Goal: Information Seeking & Learning: Learn about a topic

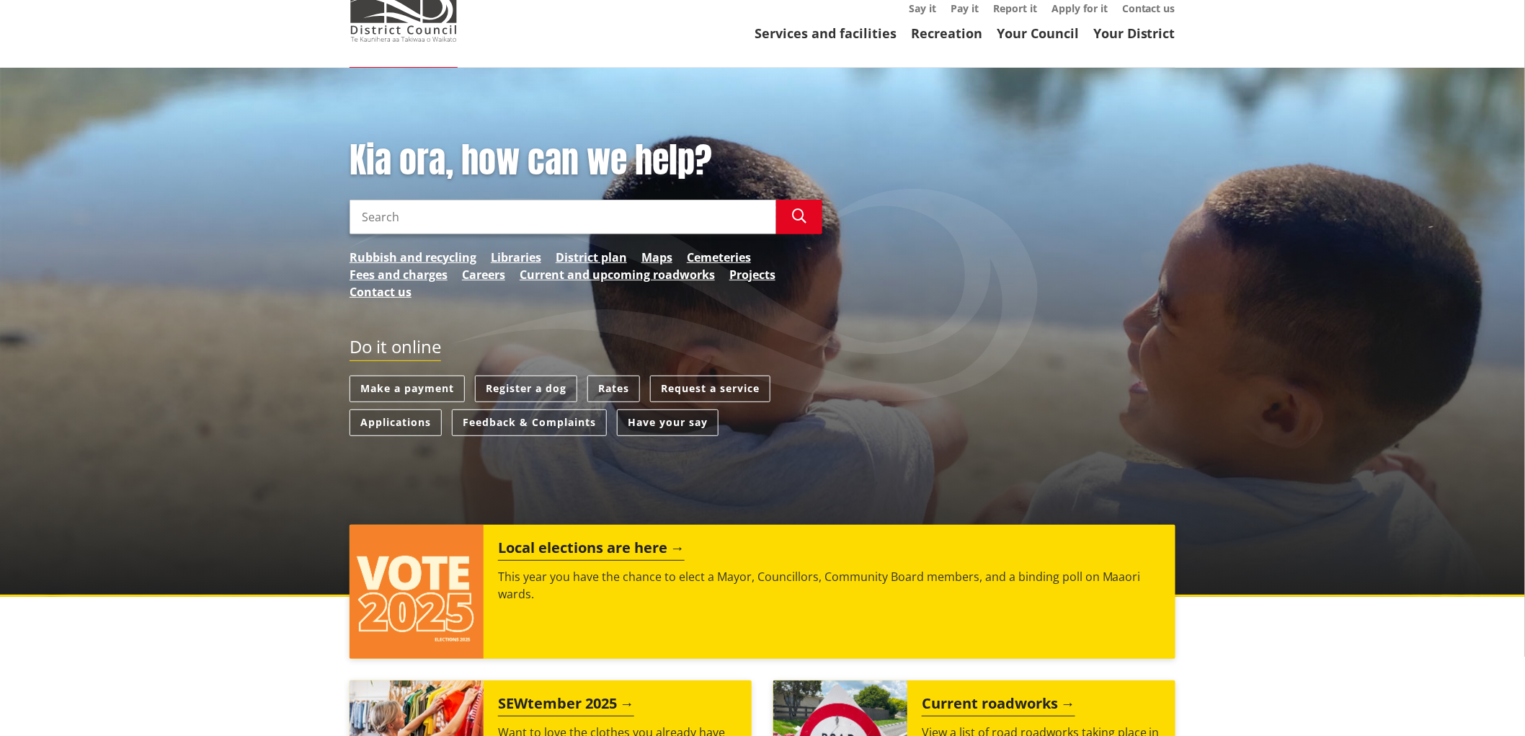
scroll to position [80, 0]
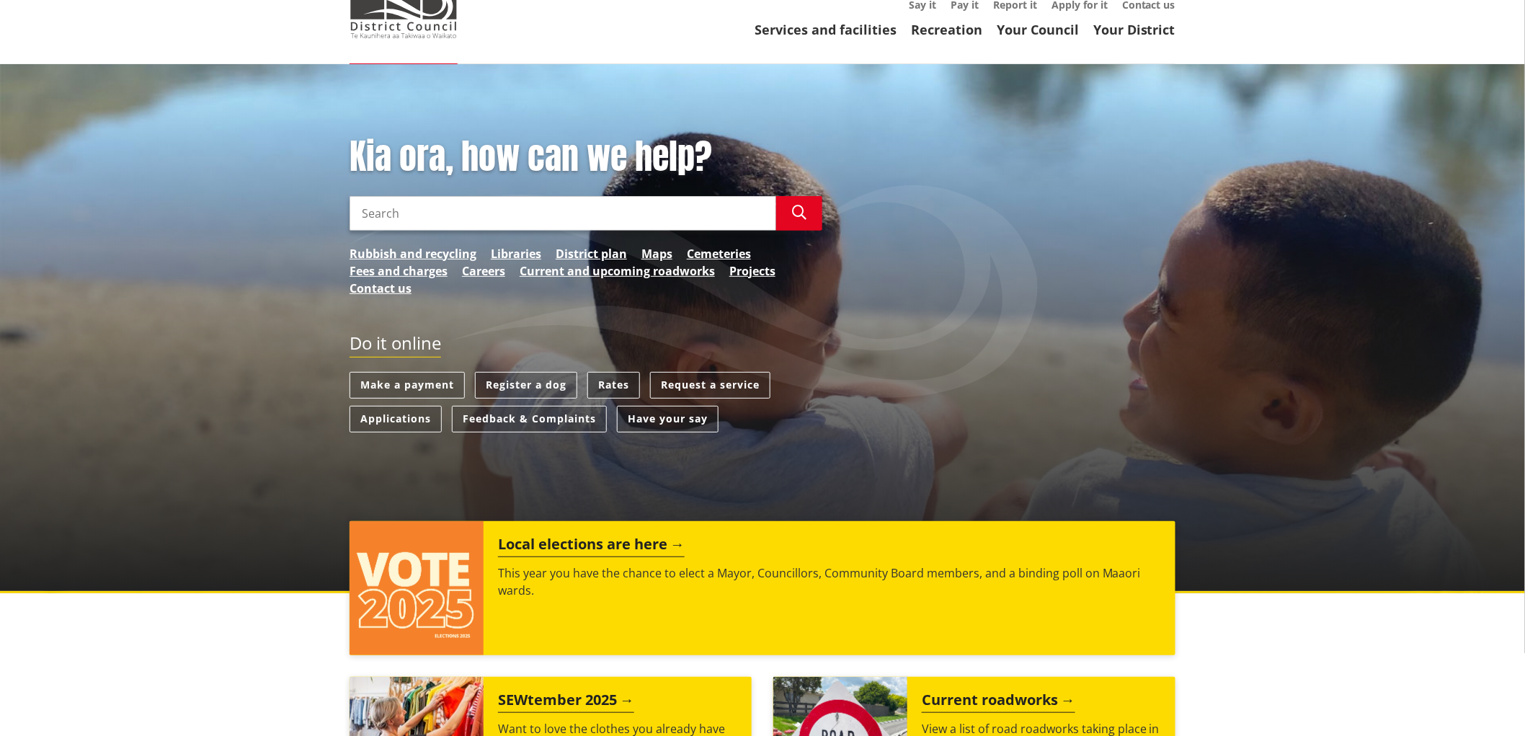
click at [600, 383] on link "Rates" at bounding box center [613, 385] width 53 height 27
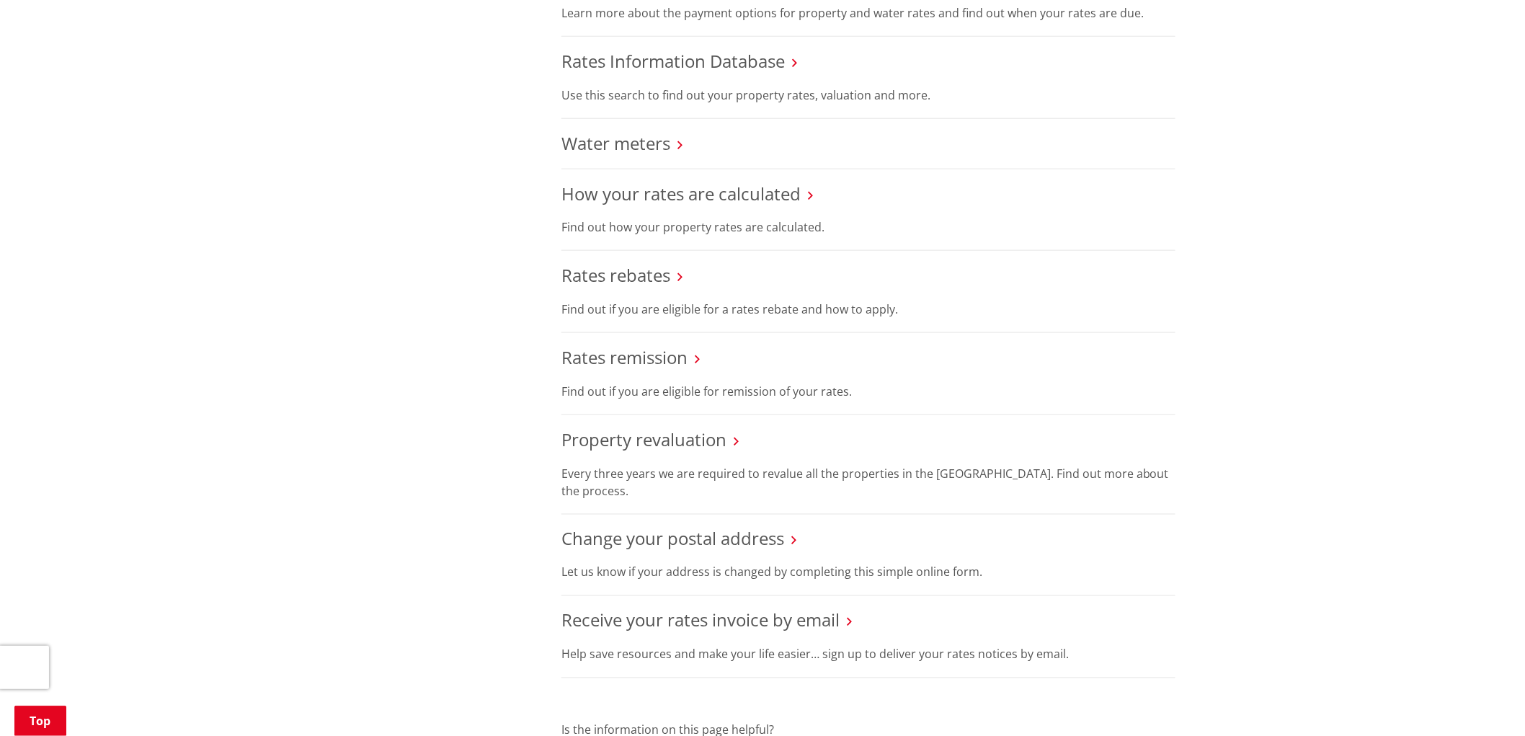
scroll to position [640, 0]
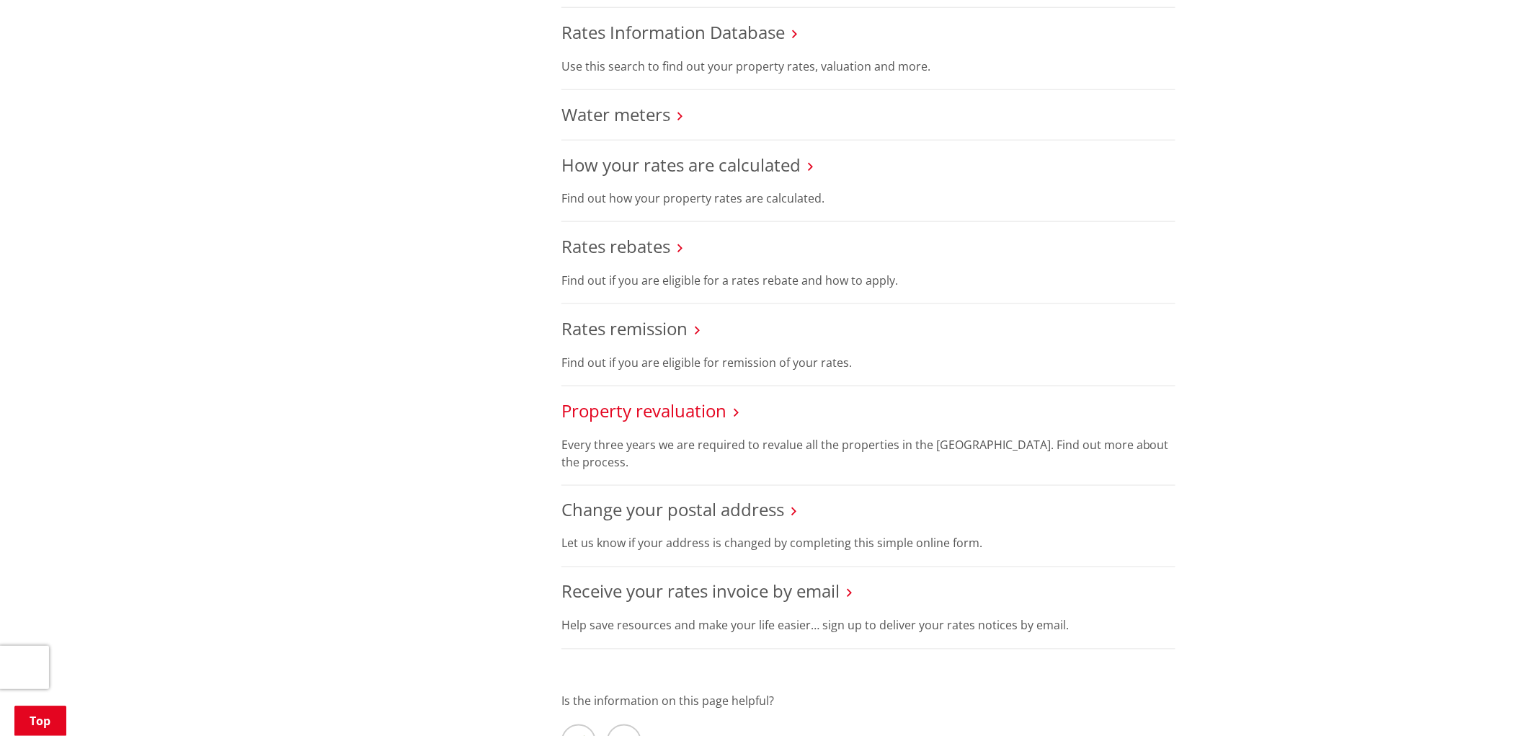
click at [693, 414] on link "Property revaluation" at bounding box center [644, 411] width 165 height 24
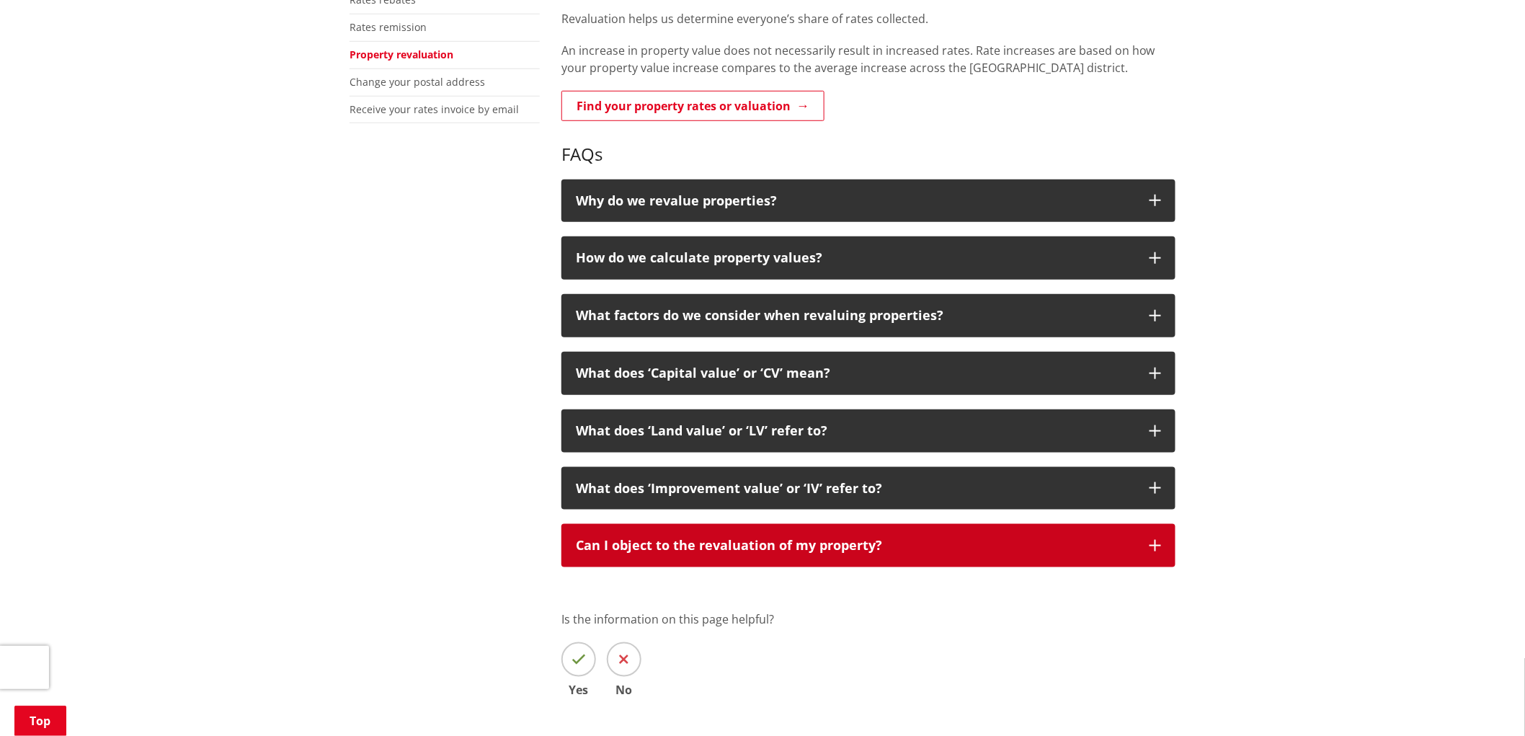
scroll to position [480, 0]
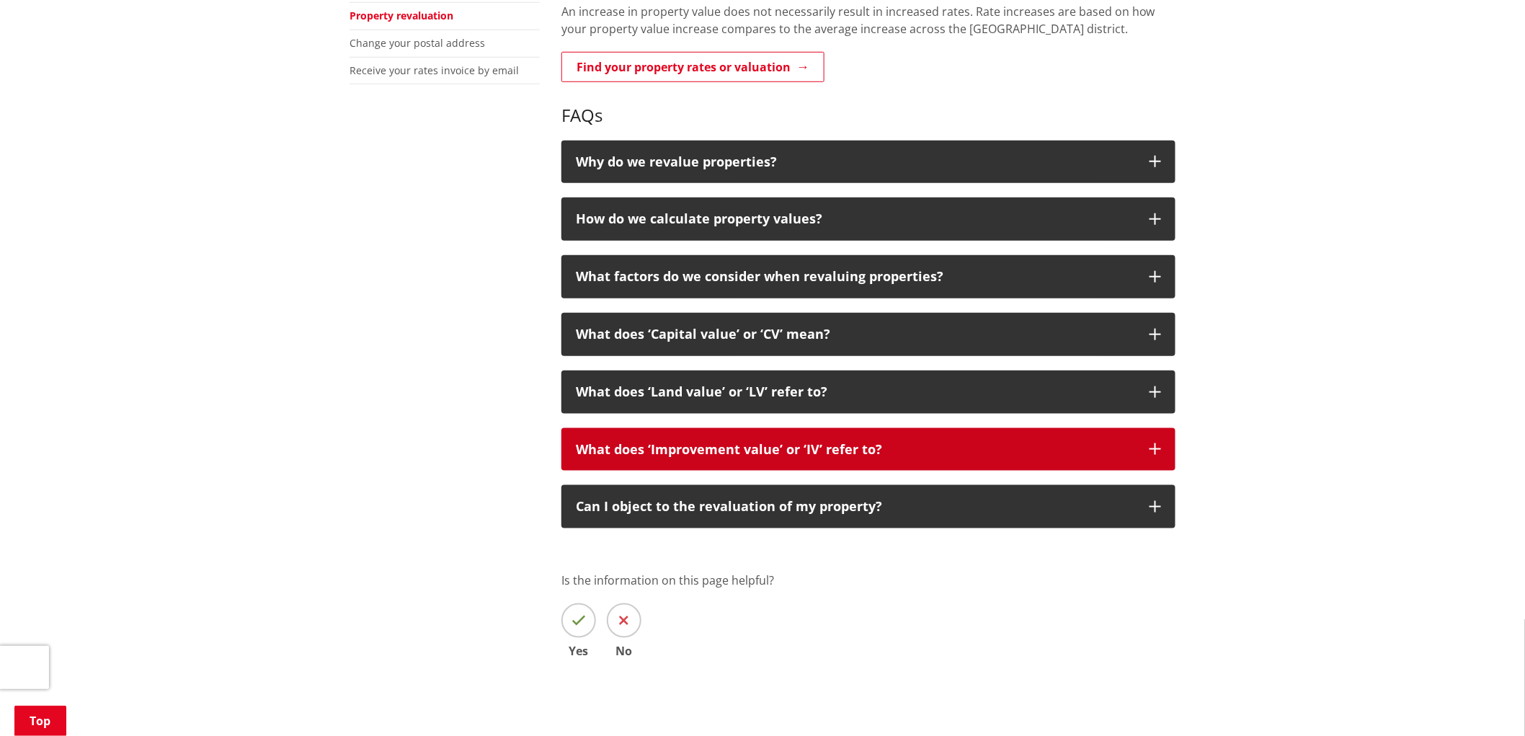
click at [1155, 453] on icon "button" at bounding box center [1156, 449] width 12 height 12
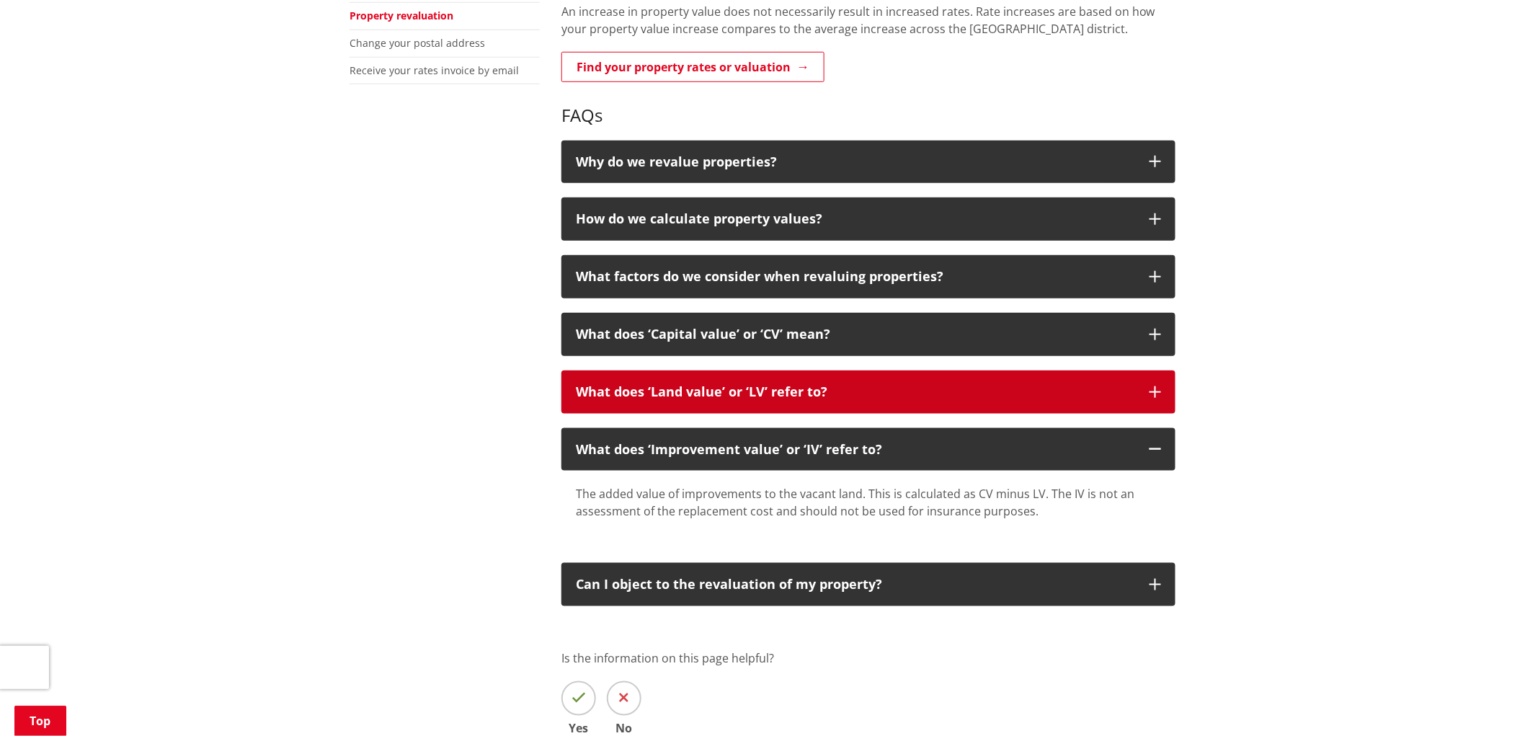
click at [1162, 391] on button "What does ‘Land value’ or ‘LV’ refer to?" at bounding box center [869, 391] width 614 height 43
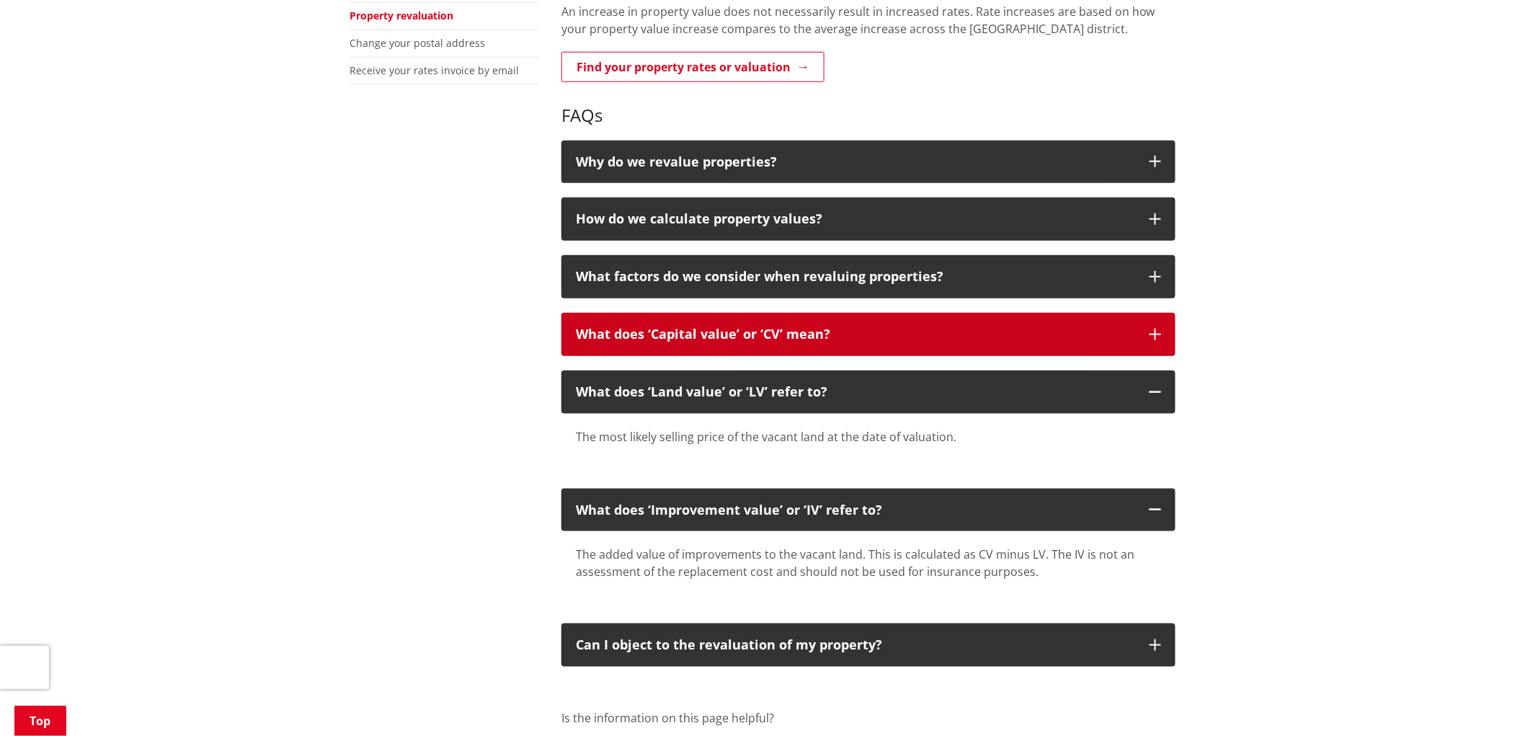
click at [1153, 330] on icon "button" at bounding box center [1156, 335] width 12 height 12
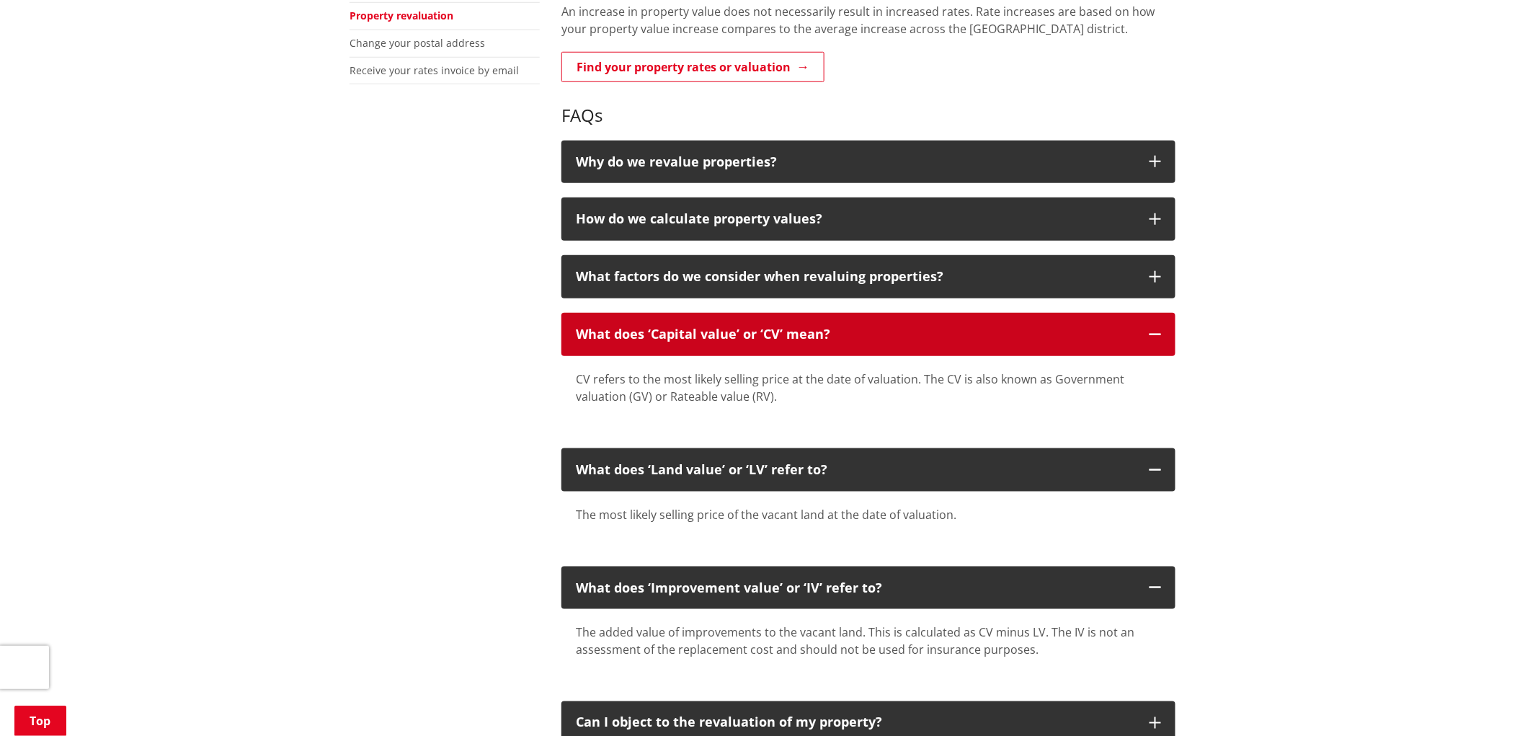
scroll to position [400, 0]
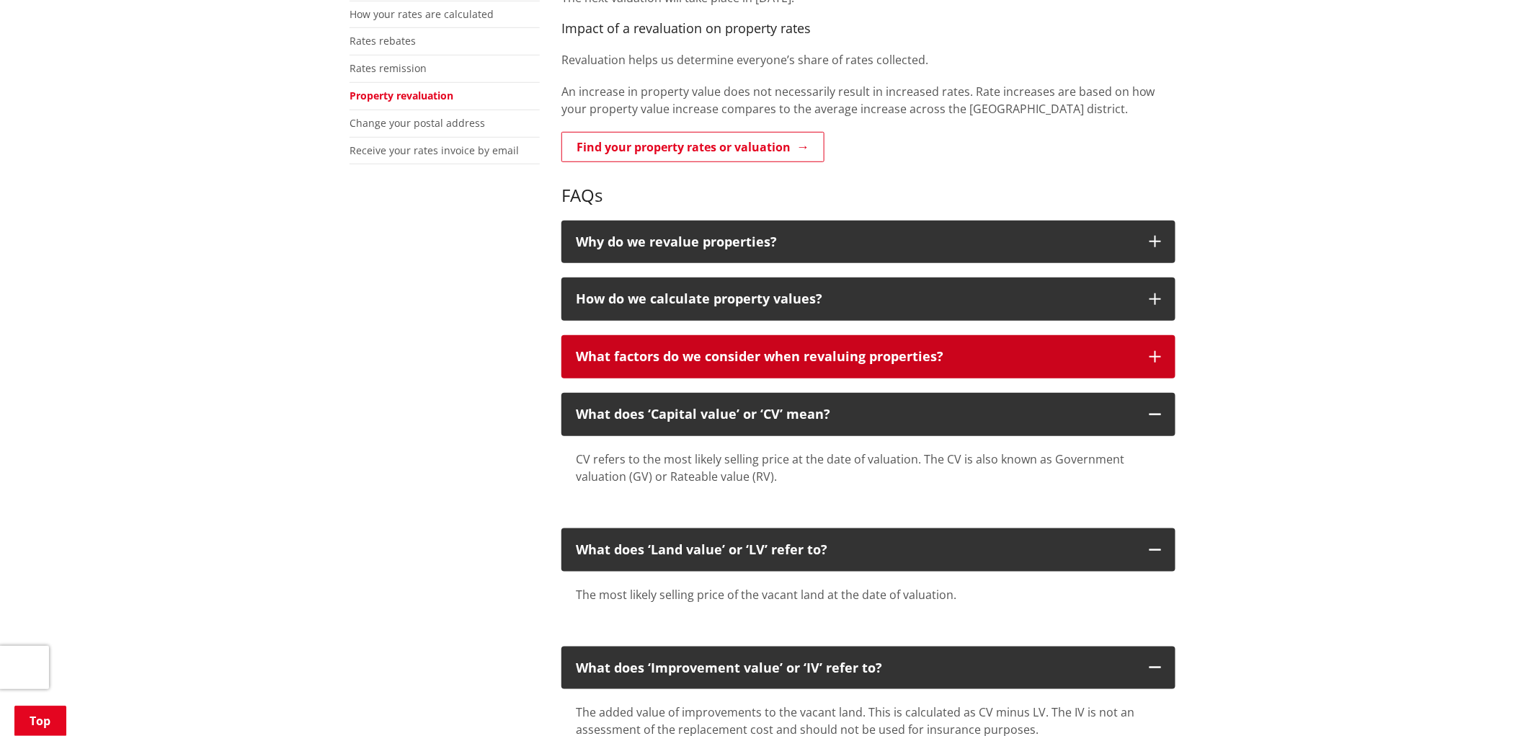
click at [1150, 353] on icon "button" at bounding box center [1156, 357] width 12 height 12
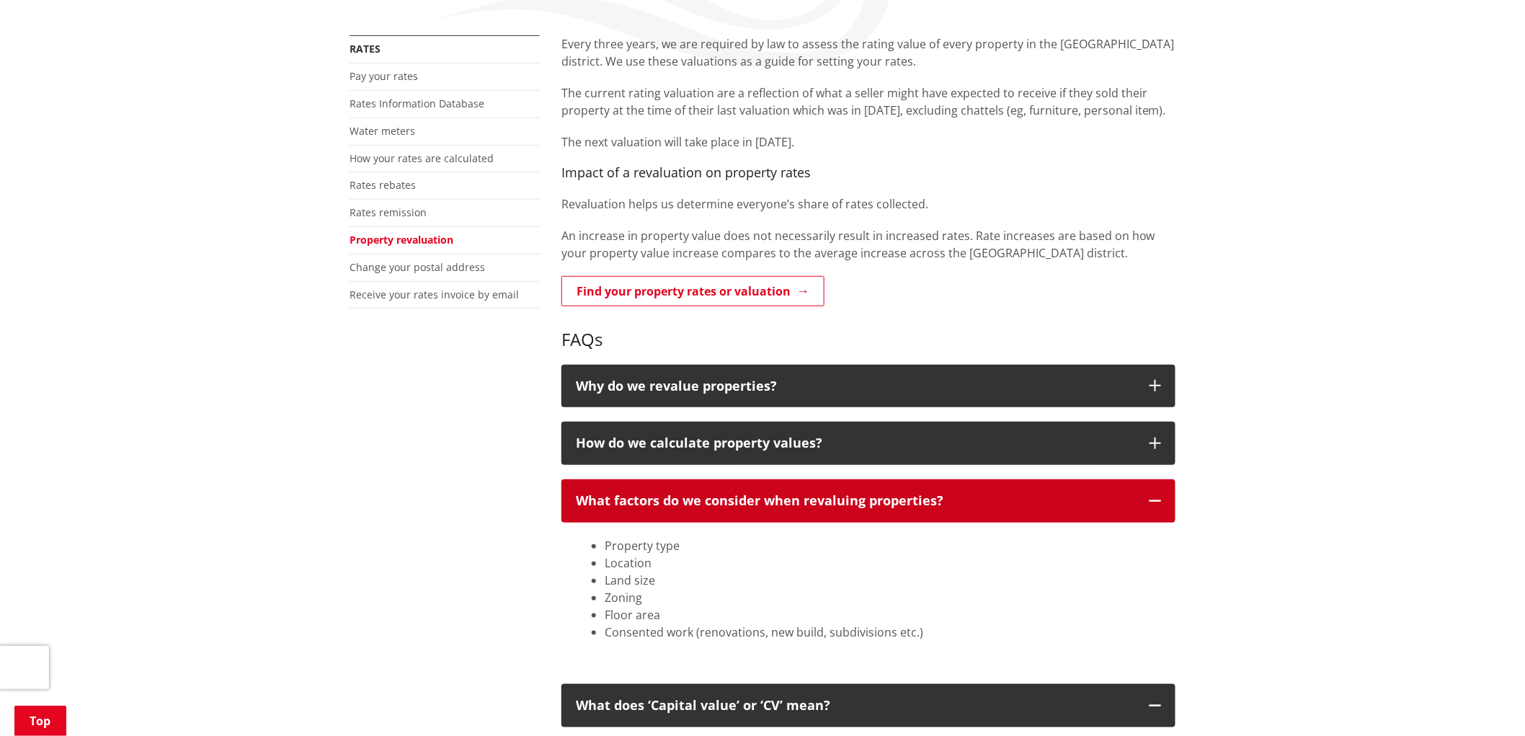
scroll to position [240, 0]
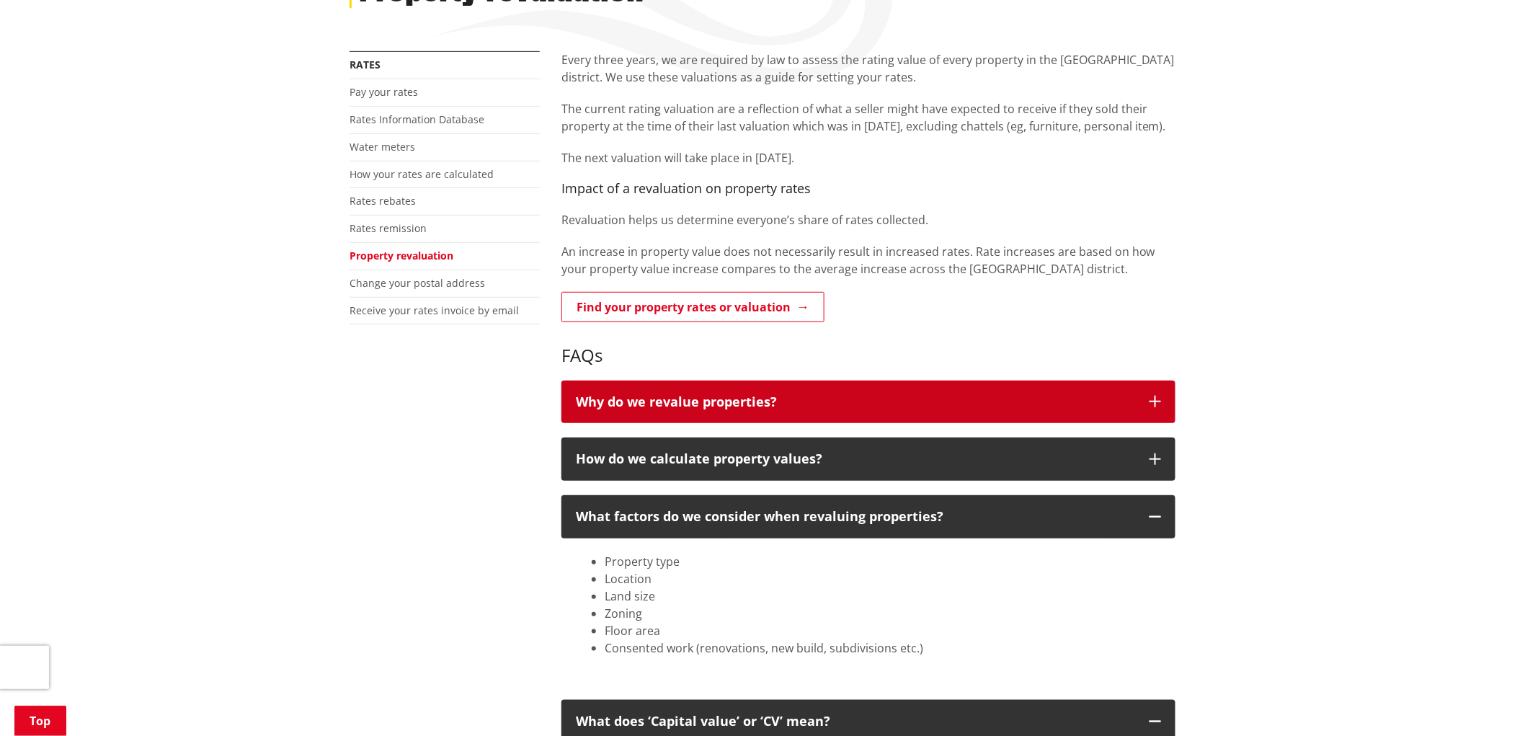
click at [1159, 397] on icon "button" at bounding box center [1156, 402] width 12 height 12
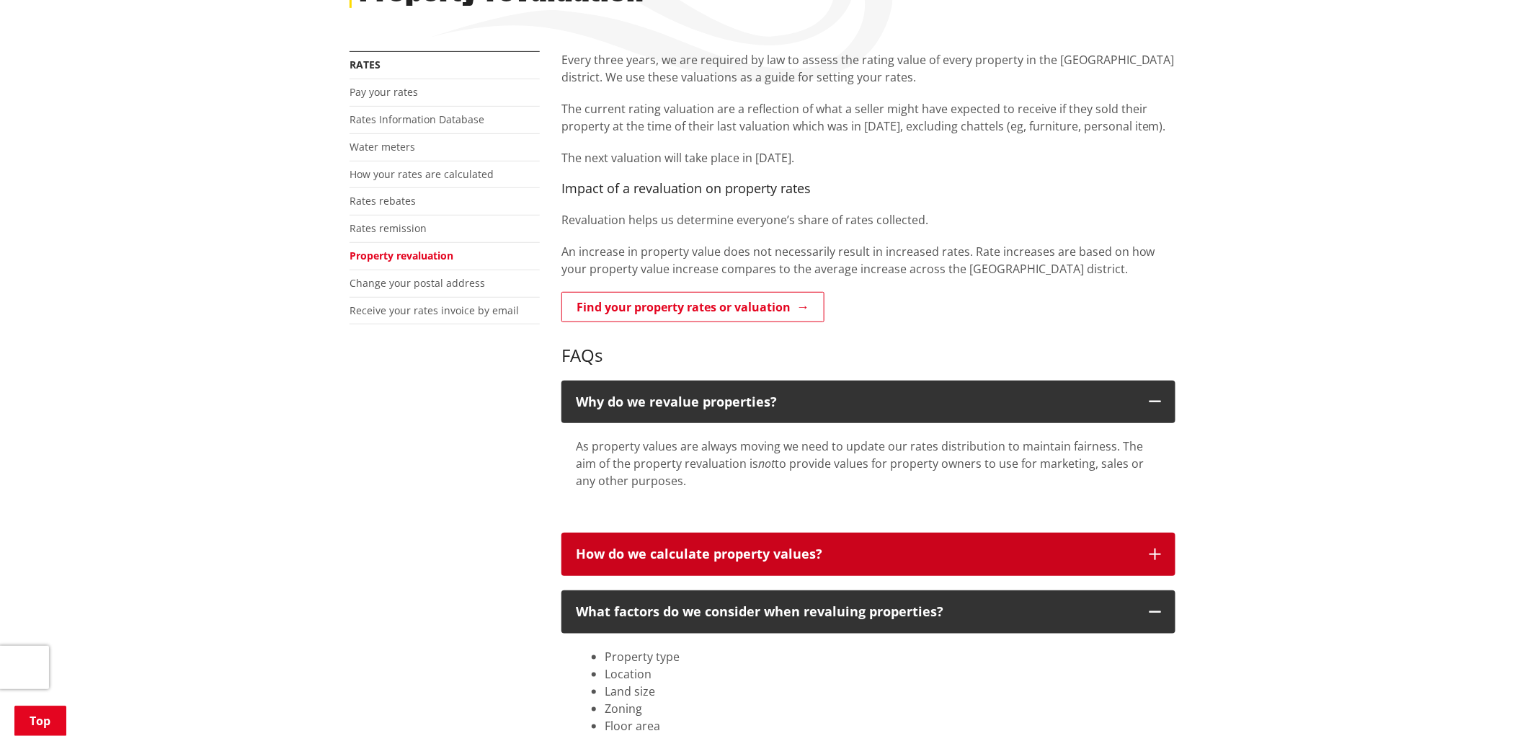
click at [1148, 557] on button "How do we calculate property values?" at bounding box center [869, 554] width 614 height 43
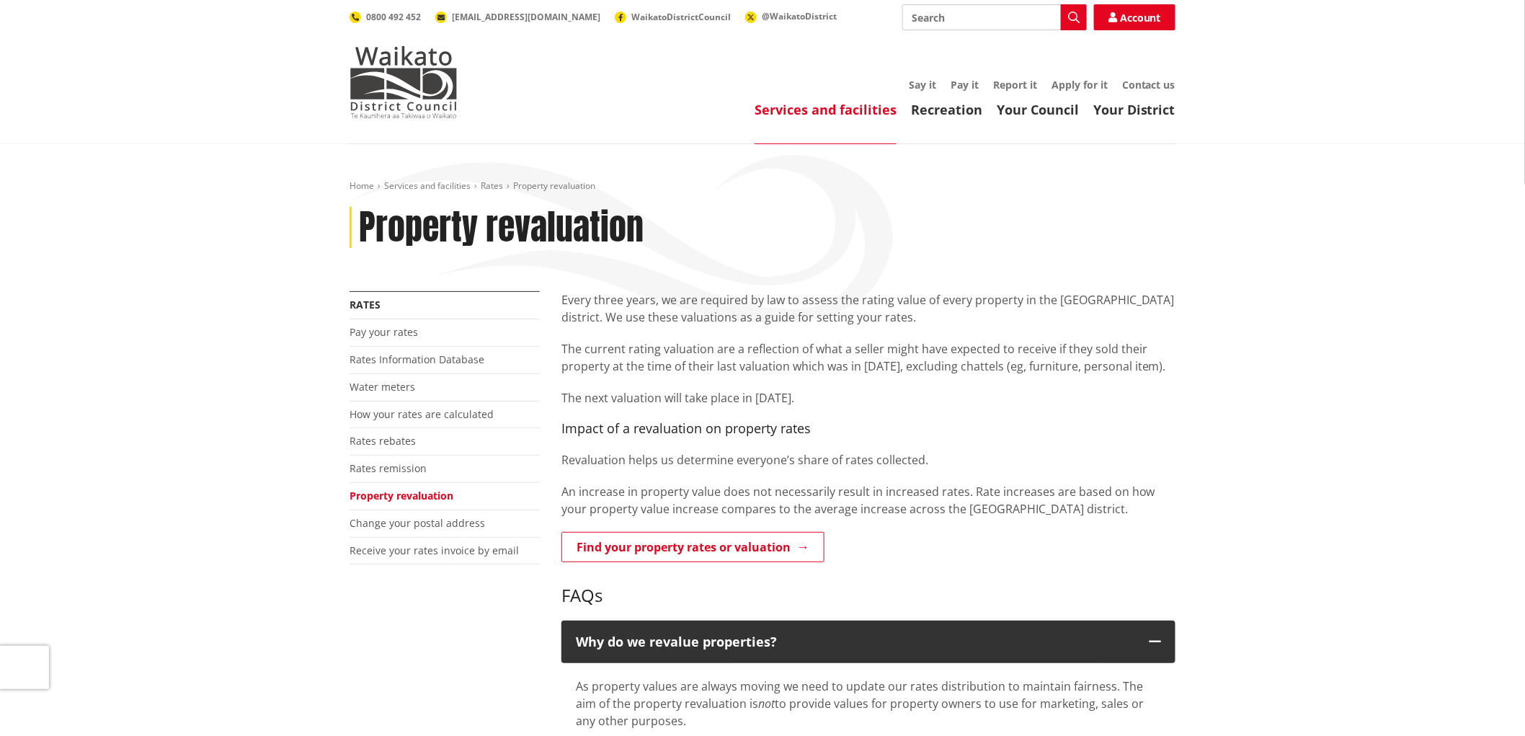
scroll to position [80, 0]
